Goal: Information Seeking & Learning: Learn about a topic

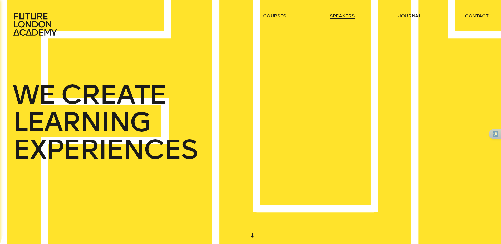
click at [330, 16] on link "speakers" at bounding box center [342, 16] width 25 height 6
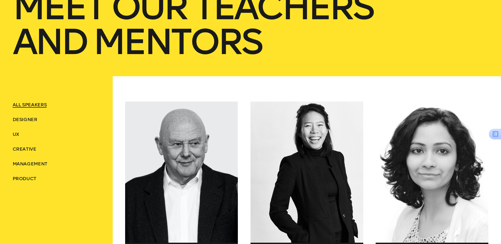
scroll to position [151, 0]
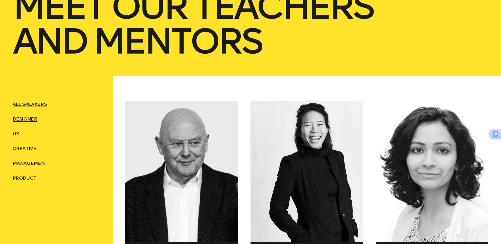
click at [30, 119] on span "Designer" at bounding box center [25, 119] width 25 height 6
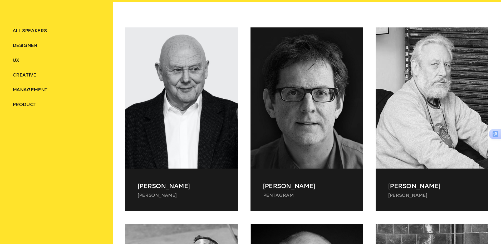
scroll to position [243, 0]
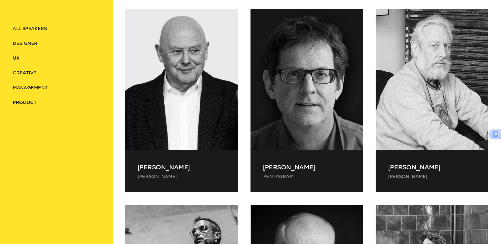
click at [26, 103] on span "Product" at bounding box center [25, 102] width 24 height 6
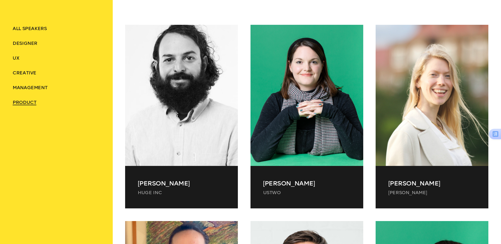
scroll to position [227, 0]
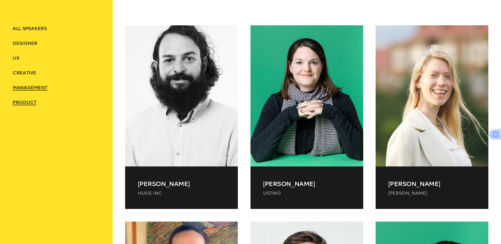
click at [35, 87] on span "Management" at bounding box center [30, 88] width 35 height 6
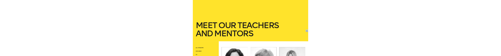
scroll to position [0, 0]
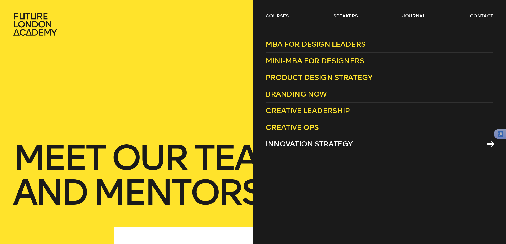
click at [312, 143] on span "Innovation Strategy" at bounding box center [308, 143] width 87 height 9
